Goal: Navigation & Orientation: Find specific page/section

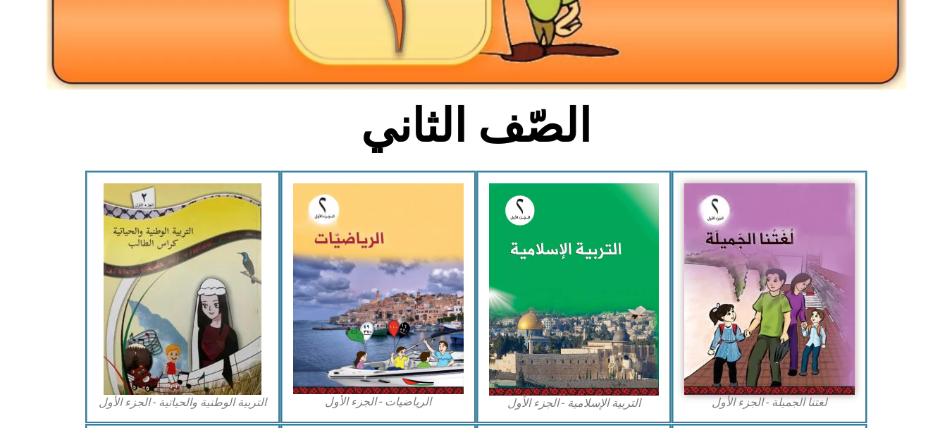
scroll to position [282, 0]
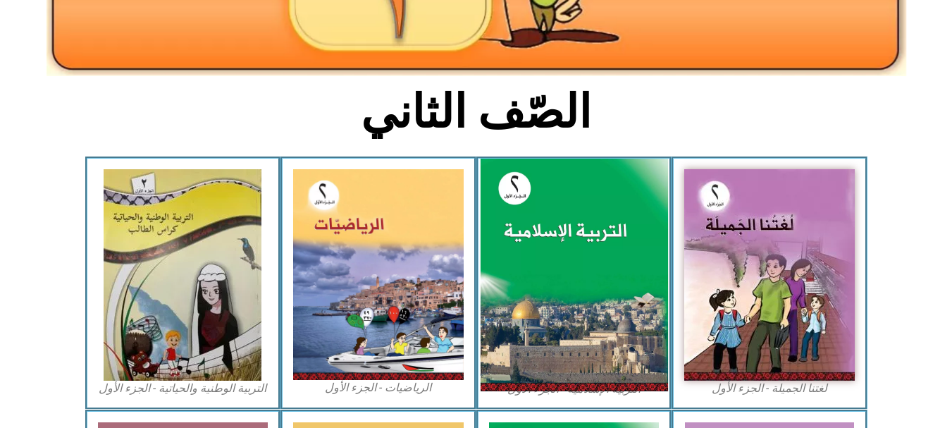
click at [580, 288] on img at bounding box center [574, 275] width 188 height 233
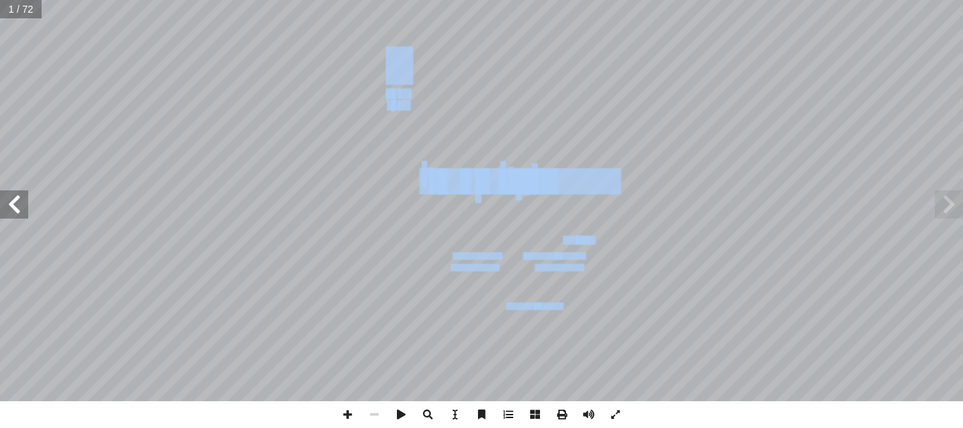
click at [16, 195] on span at bounding box center [14, 204] width 28 height 28
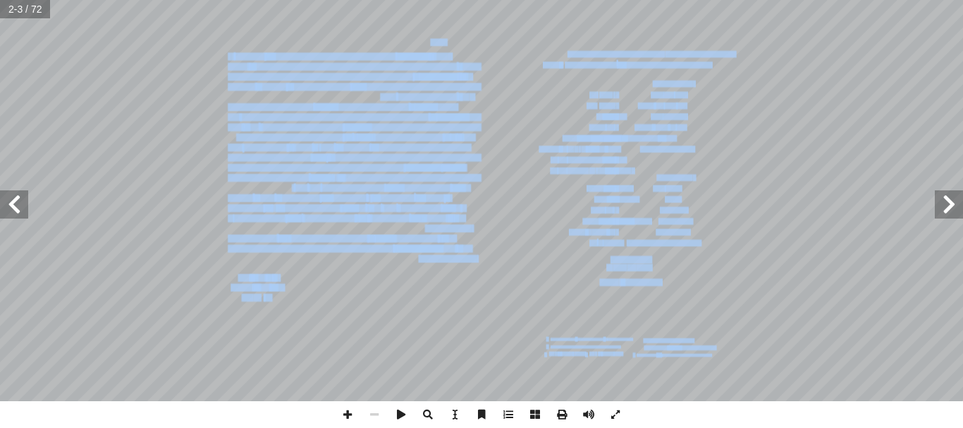
click at [16, 195] on span at bounding box center [14, 204] width 28 height 28
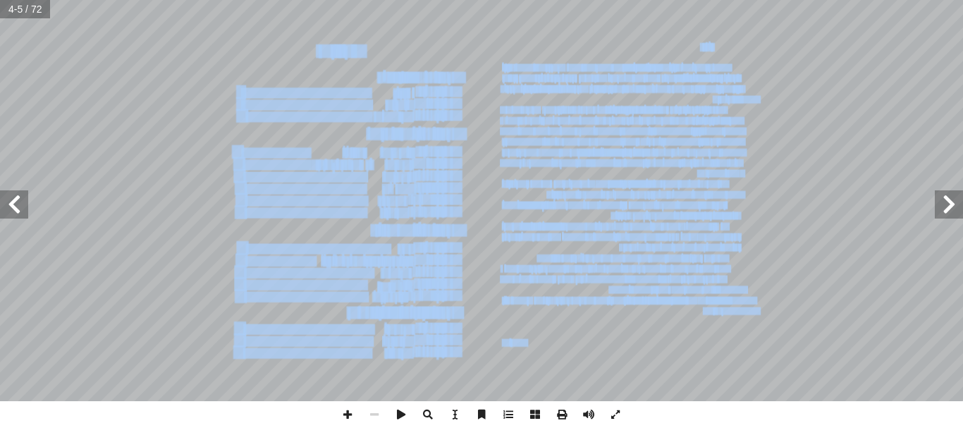
click at [16, 195] on span at bounding box center [14, 204] width 28 height 28
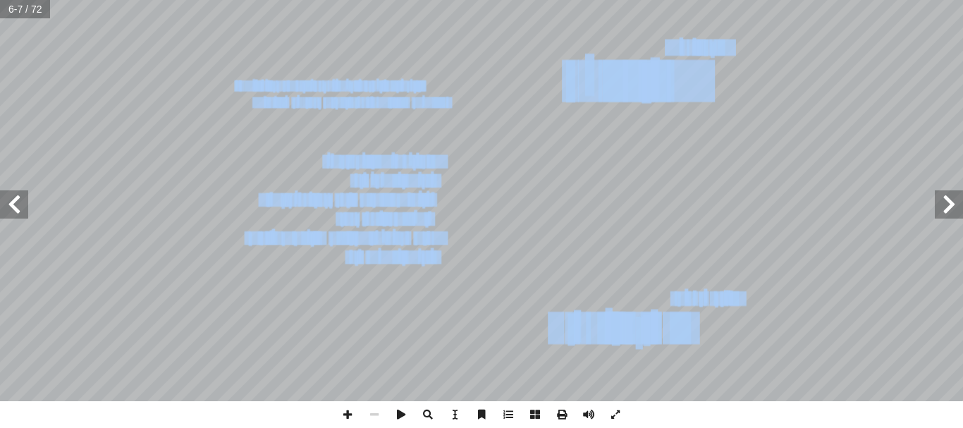
click at [16, 195] on span at bounding box center [14, 204] width 28 height 28
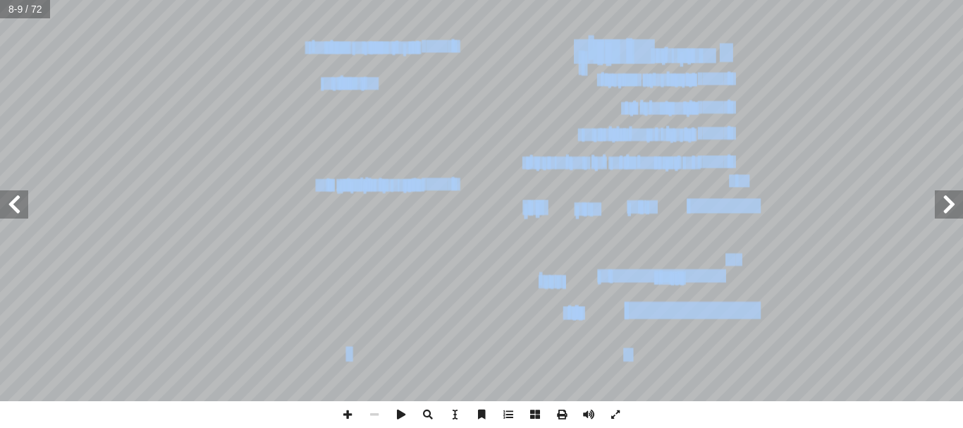
click at [947, 202] on span at bounding box center [949, 204] width 28 height 28
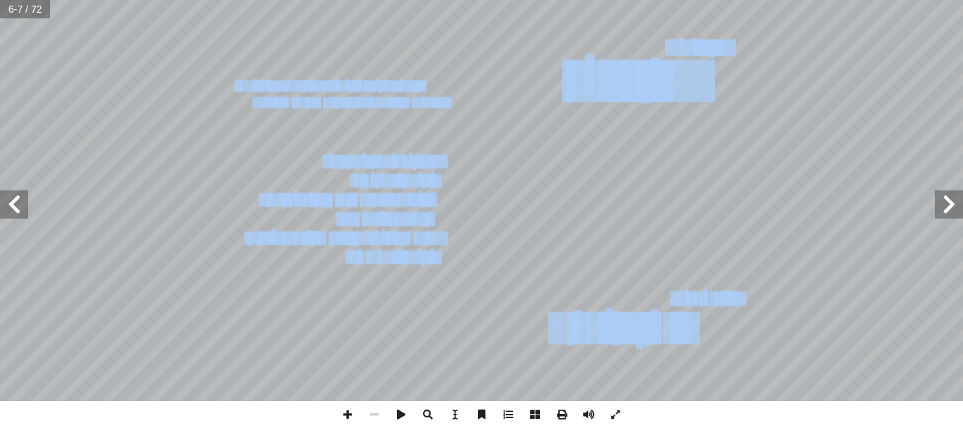
click at [13, 204] on span at bounding box center [14, 204] width 28 height 28
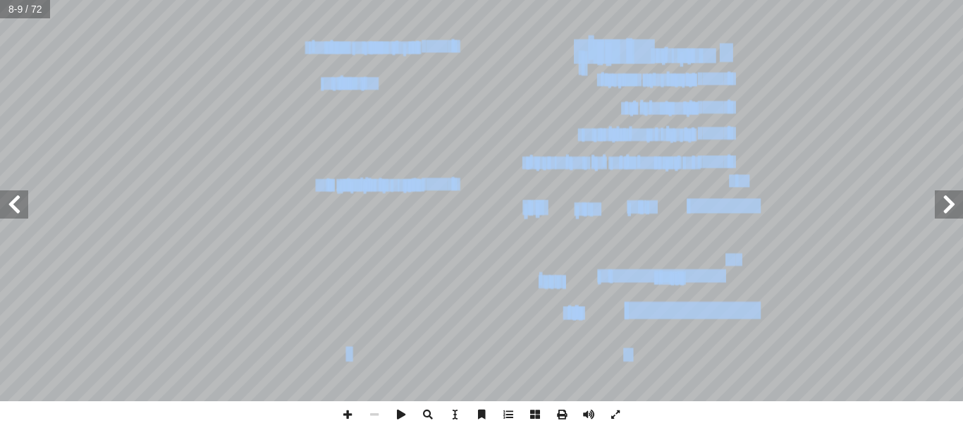
click at [945, 205] on span at bounding box center [949, 204] width 28 height 28
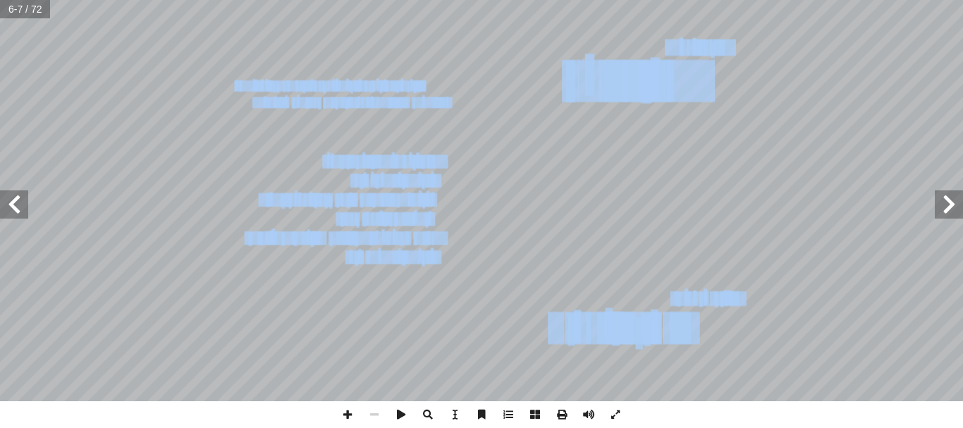
click at [11, 200] on span at bounding box center [14, 204] width 28 height 28
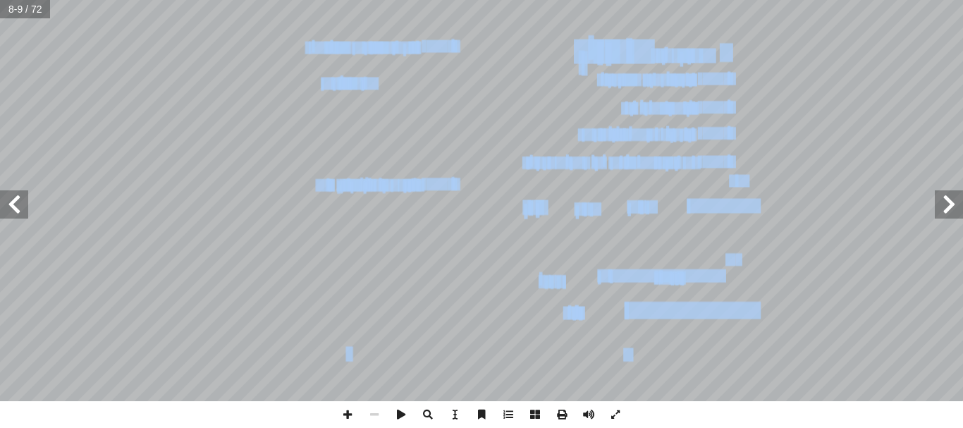
click at [952, 216] on span at bounding box center [949, 204] width 28 height 28
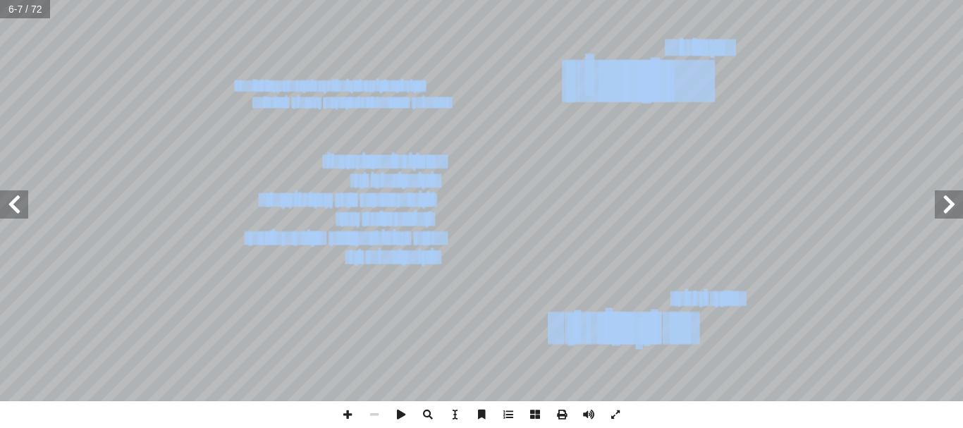
click at [18, 214] on span at bounding box center [14, 204] width 28 height 28
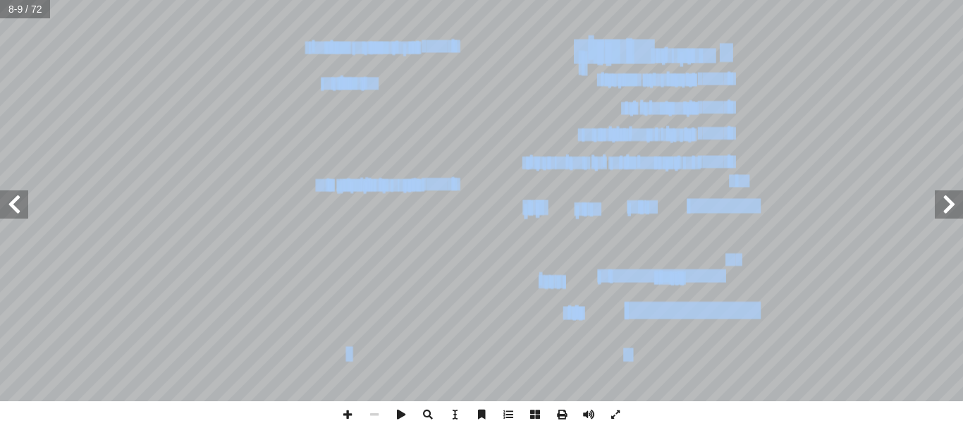
click at [942, 207] on span at bounding box center [949, 204] width 28 height 28
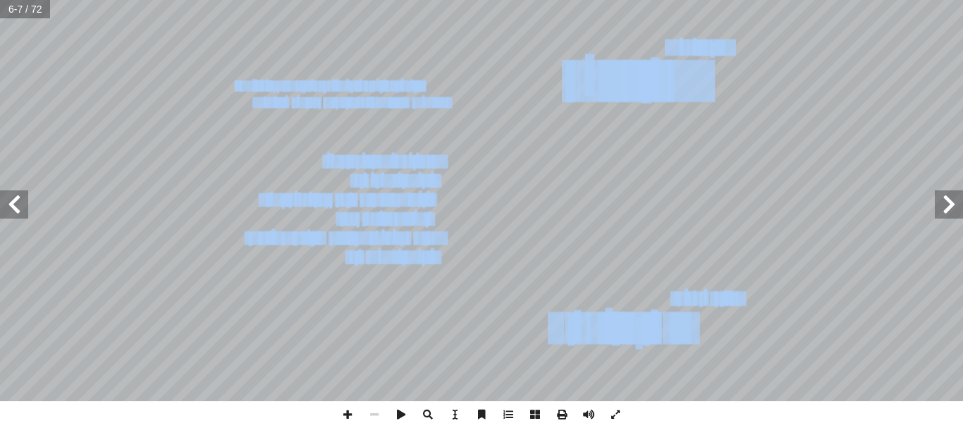
click at [11, 197] on span at bounding box center [14, 204] width 28 height 28
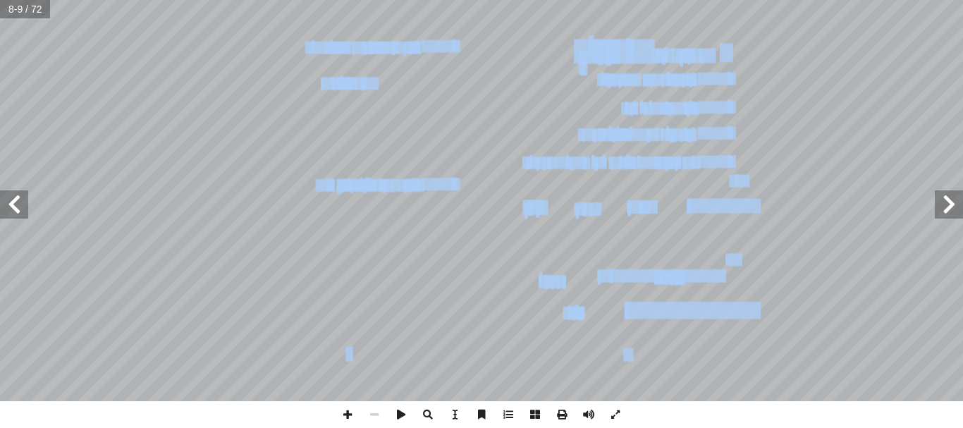
click at [14, 202] on span at bounding box center [14, 204] width 28 height 28
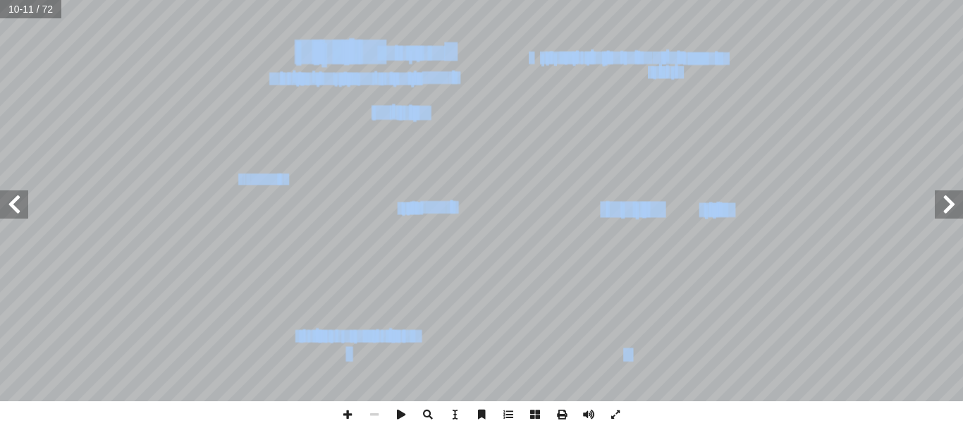
click at [14, 202] on span at bounding box center [14, 204] width 28 height 28
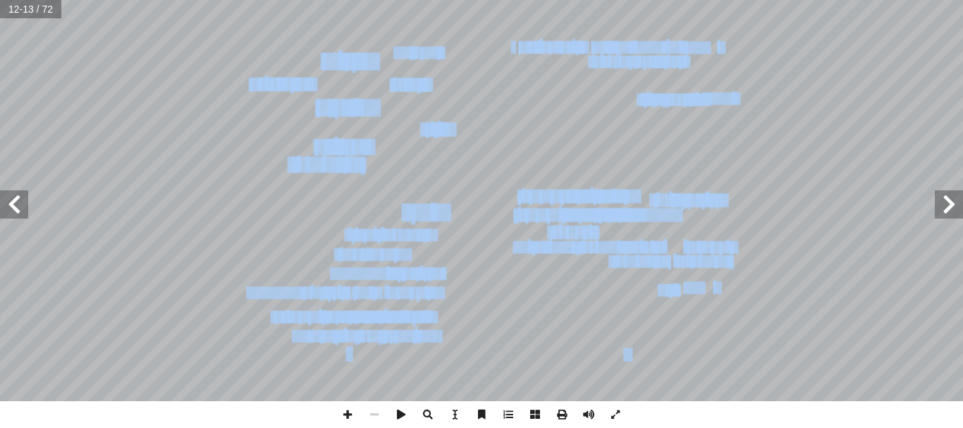
click at [943, 206] on span at bounding box center [949, 204] width 28 height 28
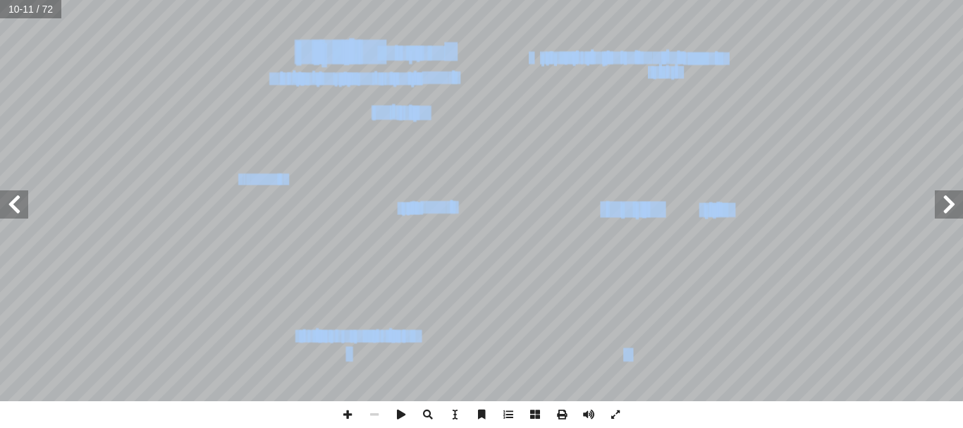
click at [7, 203] on span at bounding box center [14, 204] width 28 height 28
